Goal: Navigation & Orientation: Find specific page/section

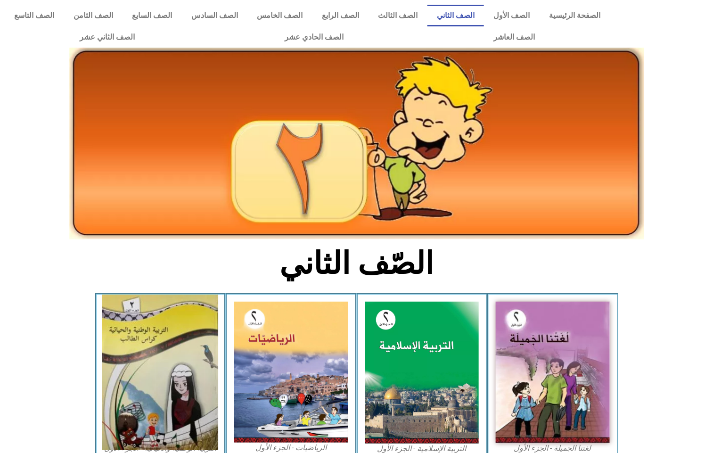
click at [159, 361] on img at bounding box center [160, 371] width 116 height 155
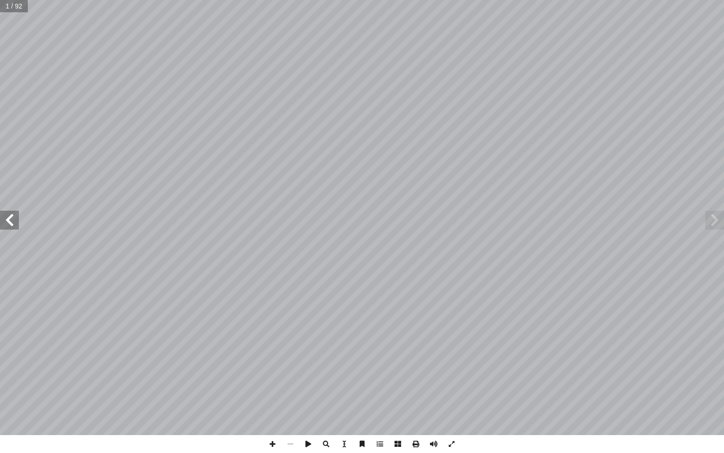
click at [4, 221] on span at bounding box center [9, 220] width 19 height 19
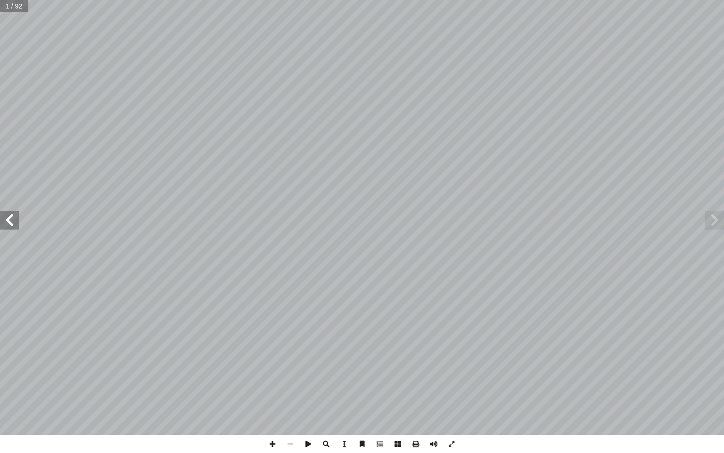
click at [4, 221] on span at bounding box center [9, 220] width 19 height 19
click at [7, 216] on span at bounding box center [9, 220] width 19 height 19
click at [17, 220] on span at bounding box center [9, 220] width 19 height 19
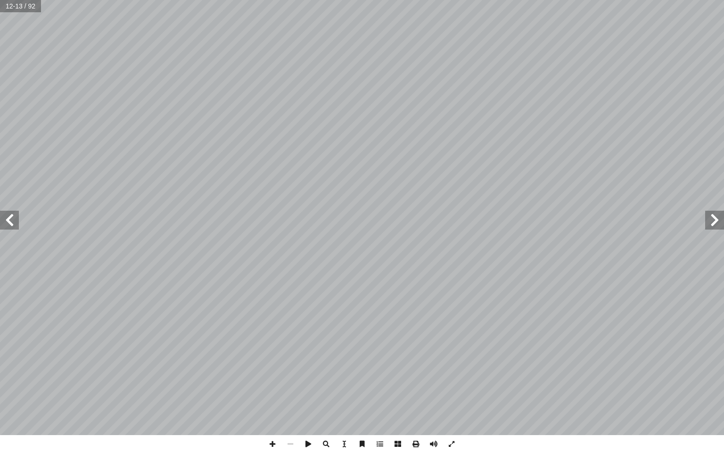
click at [17, 220] on span at bounding box center [9, 220] width 19 height 19
click at [272, 444] on span at bounding box center [272, 444] width 18 height 18
click at [287, 440] on span at bounding box center [290, 444] width 18 height 18
